Goal: Information Seeking & Learning: Find contact information

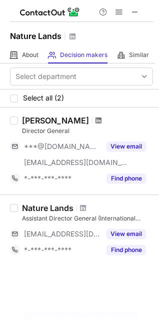
click at [96, 124] on span at bounding box center [99, 121] width 6 height 8
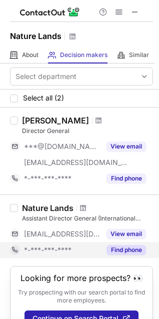
scroll to position [32, 0]
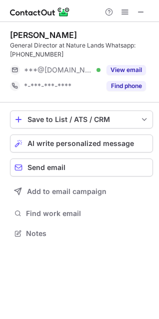
scroll to position [226, 159]
click at [140, 14] on span at bounding box center [141, 12] width 8 height 8
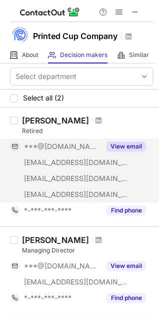
scroll to position [80, 0]
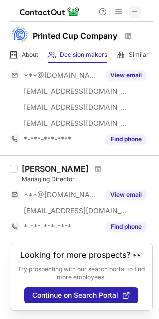
click at [136, 11] on span at bounding box center [135, 12] width 8 height 8
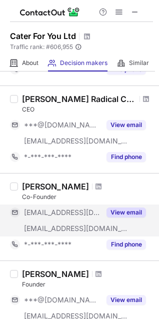
scroll to position [121, 0]
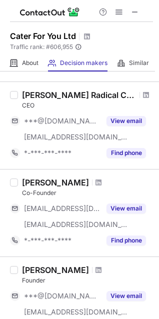
click at [48, 95] on div "Gina Gardiner Radical Change Catalyst Leadership Advisor" at bounding box center [79, 95] width 115 height 10
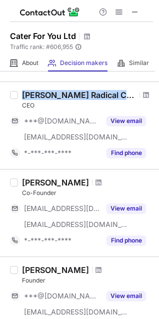
click at [48, 95] on div "Gina Gardiner Radical Change Catalyst Leadership Advisor" at bounding box center [79, 95] width 115 height 10
click at [143, 94] on span at bounding box center [146, 95] width 6 height 8
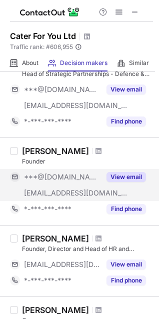
scroll to position [728, 0]
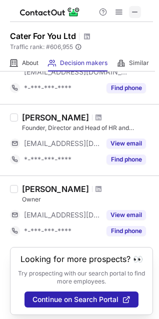
click at [136, 10] on span at bounding box center [135, 12] width 8 height 8
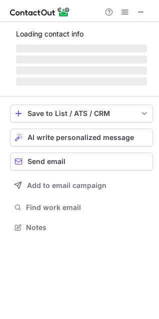
scroll to position [242, 159]
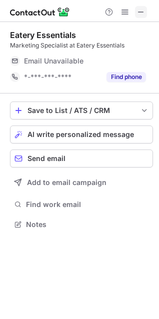
click at [136, 11] on button at bounding box center [141, 12] width 12 height 12
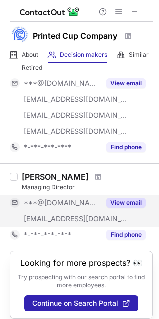
scroll to position [80, 0]
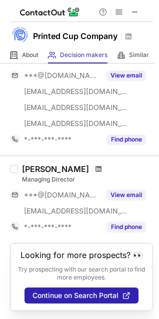
click at [96, 165] on span at bounding box center [99, 169] width 6 height 8
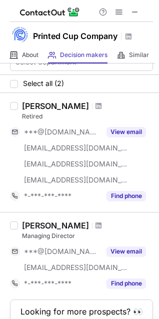
scroll to position [0, 0]
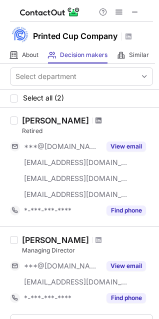
click at [100, 122] on span at bounding box center [99, 121] width 6 height 8
click at [98, 121] on span at bounding box center [99, 121] width 6 height 8
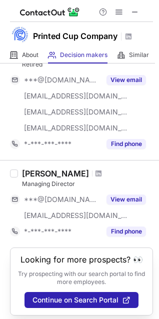
scroll to position [80, 0]
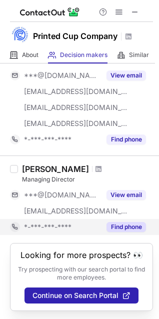
click at [117, 222] on button "Find phone" at bounding box center [127, 227] width 40 height 10
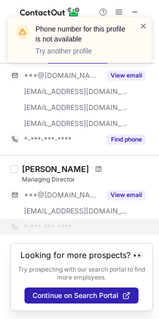
click at [141, 25] on span at bounding box center [144, 26] width 8 height 10
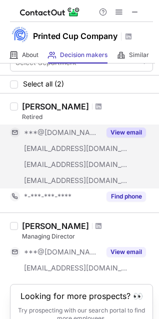
scroll to position [0, 0]
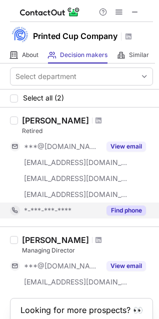
click at [122, 211] on button "Find phone" at bounding box center [127, 211] width 40 height 10
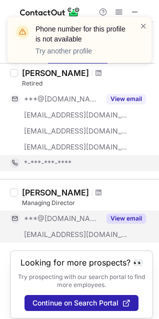
scroll to position [64, 0]
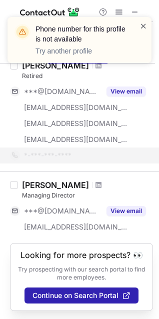
click at [143, 26] on span at bounding box center [144, 26] width 8 height 10
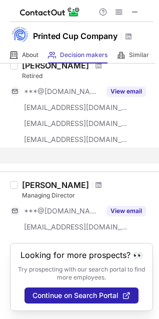
scroll to position [48, 0]
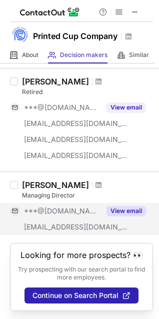
click at [122, 206] on button "View email" at bounding box center [127, 211] width 40 height 10
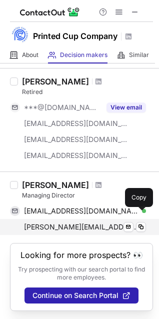
click at [81, 223] on span "kevin.monaghan@printedcupcompany.com" at bounding box center [81, 227] width 115 height 9
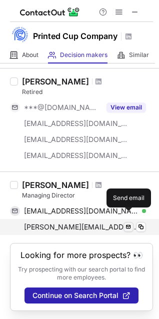
click at [125, 223] on span at bounding box center [129, 227] width 8 height 8
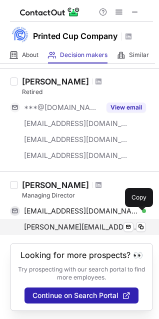
click at [84, 223] on div "kevin.monaghan@printedcupcompany.com Verified Send email Copy" at bounding box center [78, 227] width 136 height 16
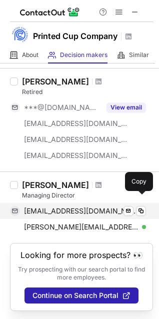
click at [61, 207] on span "kevmon@hotmail.co.uk" at bounding box center [81, 211] width 115 height 9
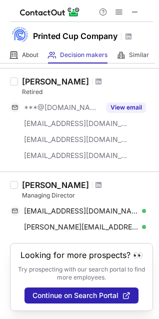
click at [102, 79] on div at bounding box center [99, 82] width 14 height 6
click at [97, 77] on div "[PERSON_NAME]" at bounding box center [87, 82] width 131 height 10
click at [98, 78] on span at bounding box center [99, 82] width 6 height 8
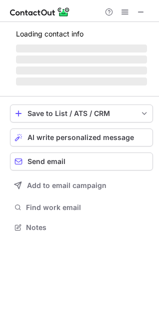
scroll to position [233, 159]
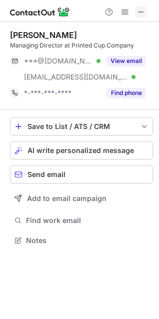
click at [141, 12] on span at bounding box center [141, 12] width 8 height 8
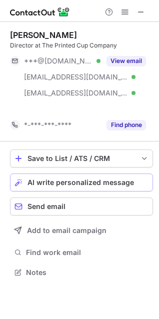
scroll to position [249, 159]
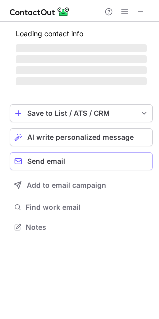
scroll to position [265, 159]
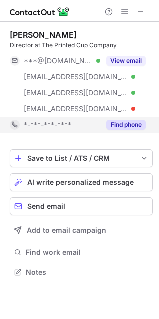
click at [125, 126] on button "Find phone" at bounding box center [127, 125] width 40 height 10
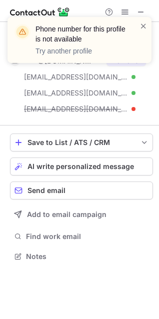
scroll to position [249, 159]
click at [141, 23] on span at bounding box center [144, 26] width 8 height 10
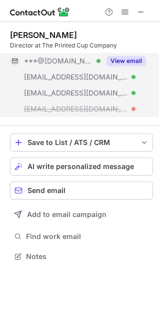
click at [129, 62] on button "View email" at bounding box center [127, 61] width 40 height 10
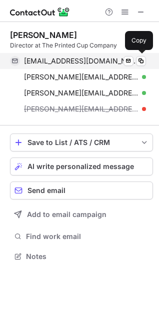
click at [53, 60] on span "[EMAIL_ADDRESS][DOMAIN_NAME]" at bounding box center [81, 61] width 115 height 9
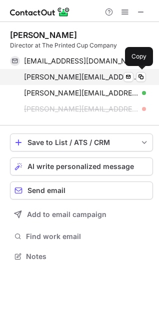
click at [55, 74] on span "[PERSON_NAME][EMAIL_ADDRESS][DOMAIN_NAME]" at bounding box center [81, 77] width 115 height 9
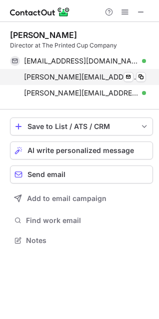
scroll to position [233, 159]
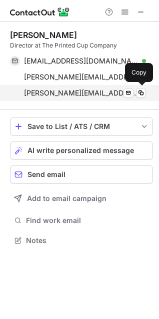
click at [66, 93] on span "[PERSON_NAME][EMAIL_ADDRESS][DOMAIN_NAME]" at bounding box center [81, 93] width 115 height 9
